Goal: Task Accomplishment & Management: Use online tool/utility

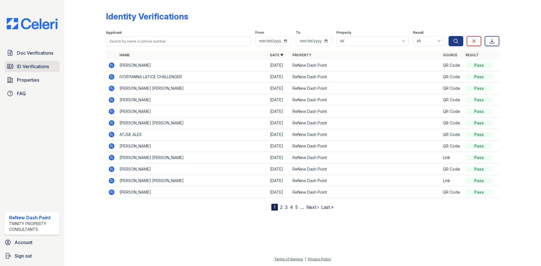
click at [15, 66] on link "ID Verifications" at bounding box center [32, 66] width 55 height 11
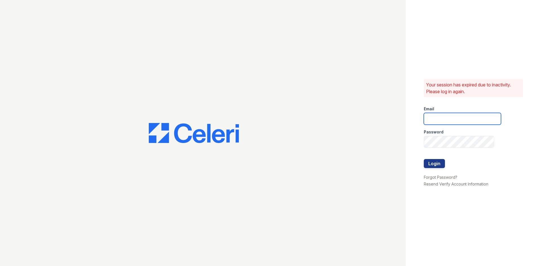
type input "[EMAIL_ADDRESS][DOMAIN_NAME]"
click at [445, 167] on form "Email [EMAIL_ADDRESS][DOMAIN_NAME] Password Login" at bounding box center [462, 138] width 77 height 72
click at [441, 165] on button "Login" at bounding box center [434, 163] width 21 height 9
